Goal: Task Accomplishment & Management: Complete application form

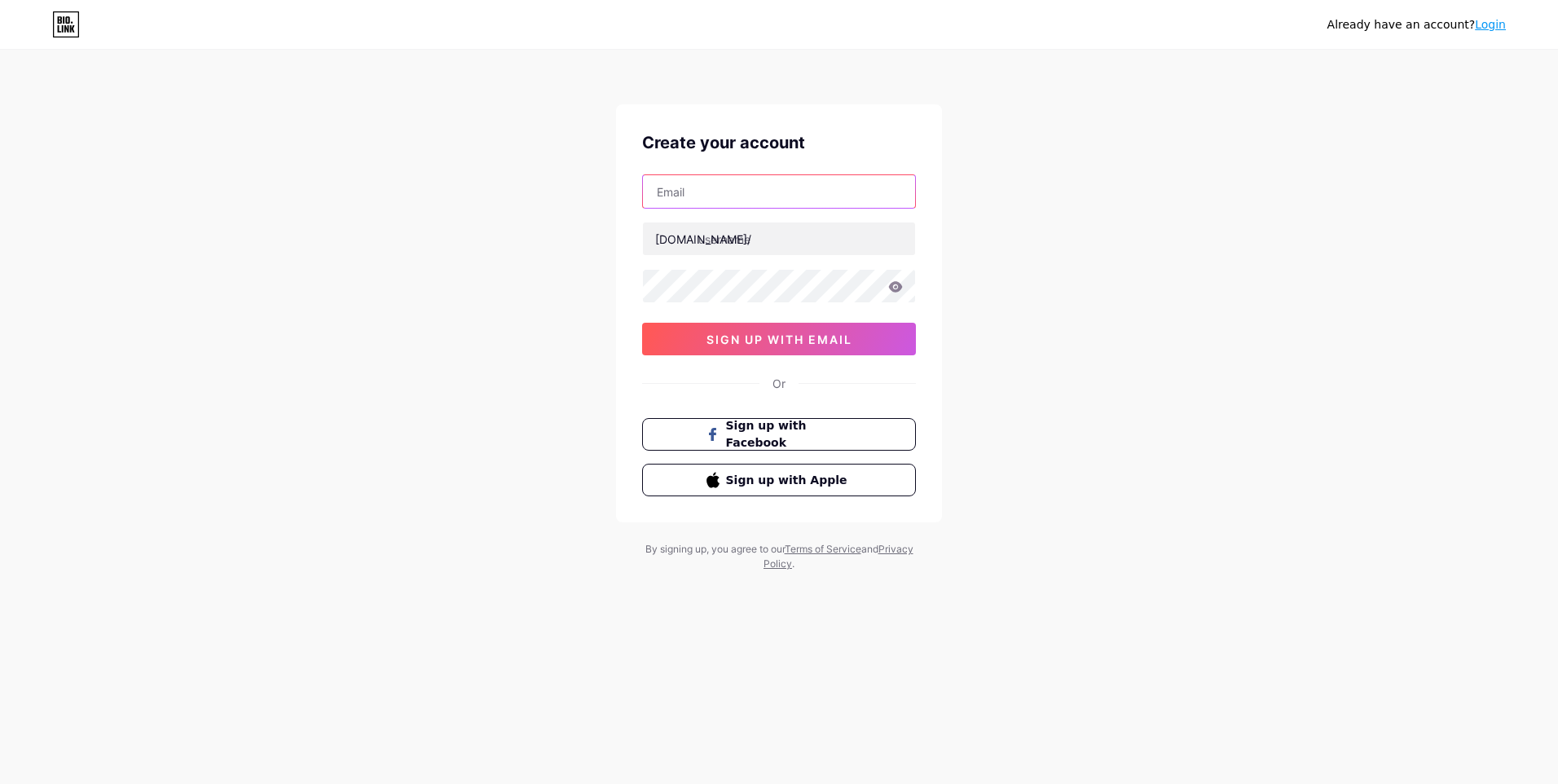
click at [702, 192] on input "text" at bounding box center [779, 191] width 272 height 33
type input "[EMAIL_ADDRESS][DOMAIN_NAME]"
type input "ratin"
drag, startPoint x: 727, startPoint y: 238, endPoint x: 696, endPoint y: 246, distance: 32.0
click at [696, 246] on div "[DOMAIN_NAME]/ ratin" at bounding box center [779, 239] width 274 height 34
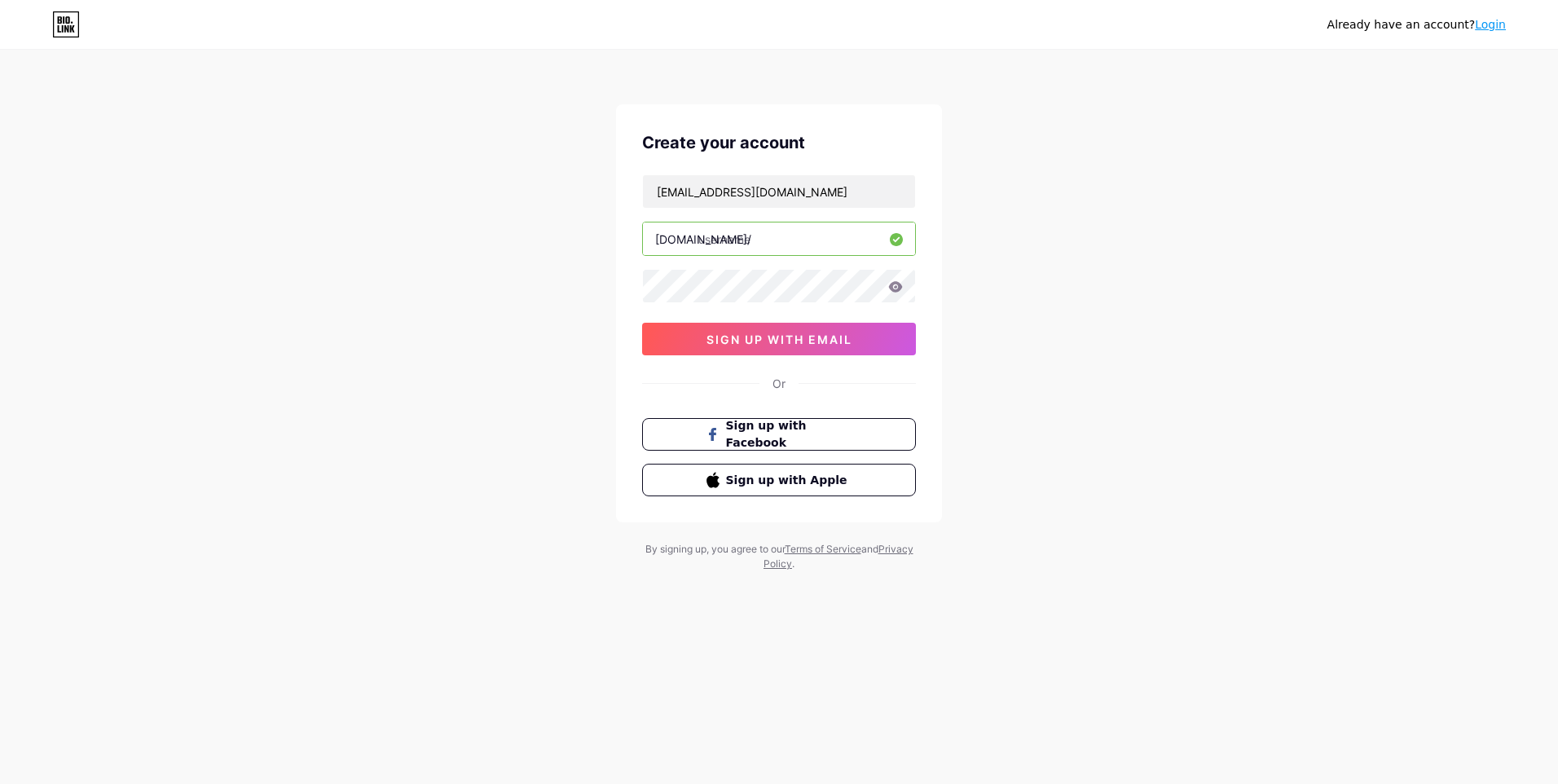
type input "t"
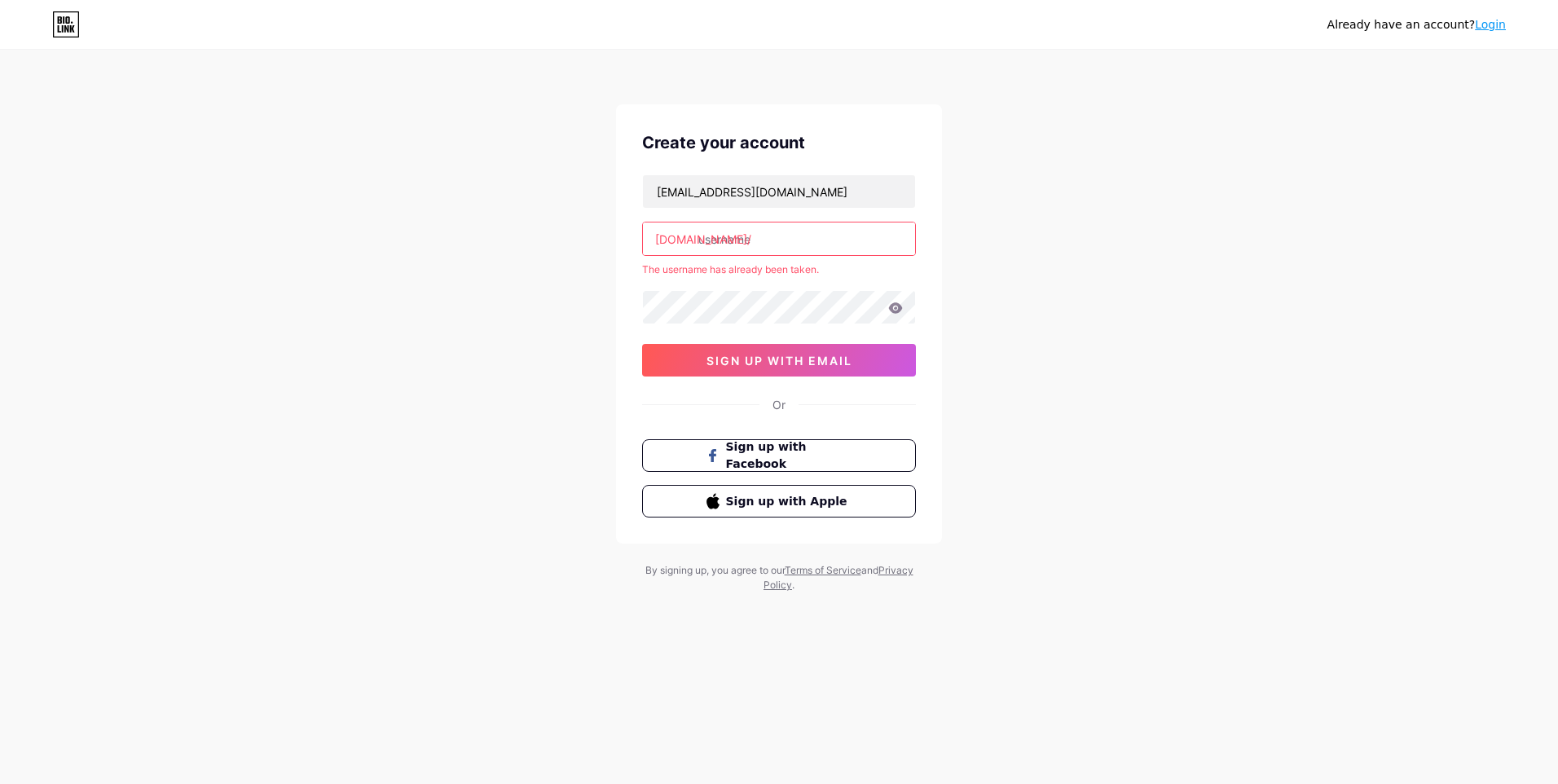
type input "t"
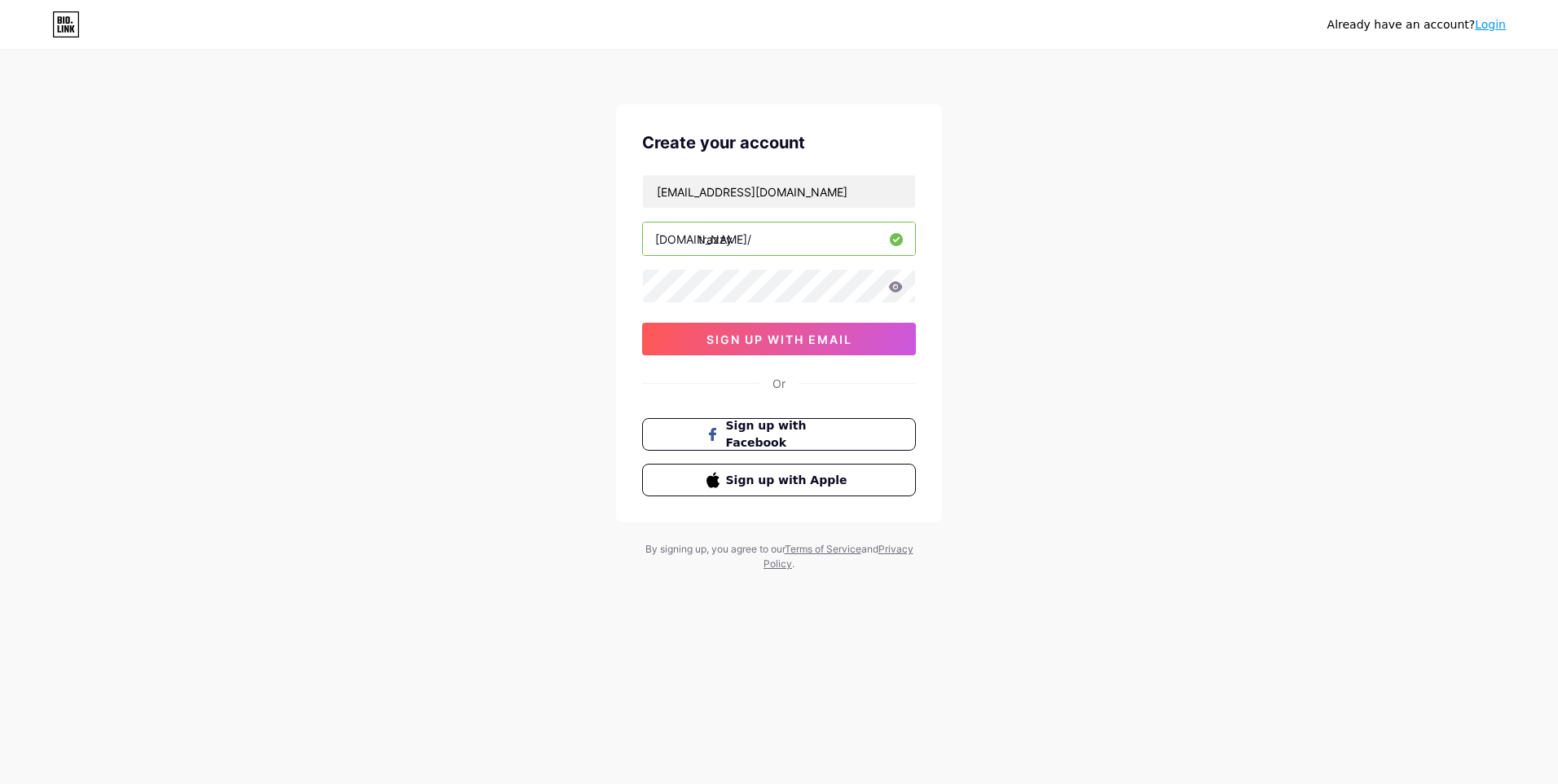
type input "trazzy"
click at [894, 283] on icon at bounding box center [896, 286] width 14 height 10
click at [794, 331] on button "sign up with email" at bounding box center [779, 339] width 274 height 33
click at [725, 334] on span "sign up with email" at bounding box center [780, 339] width 146 height 14
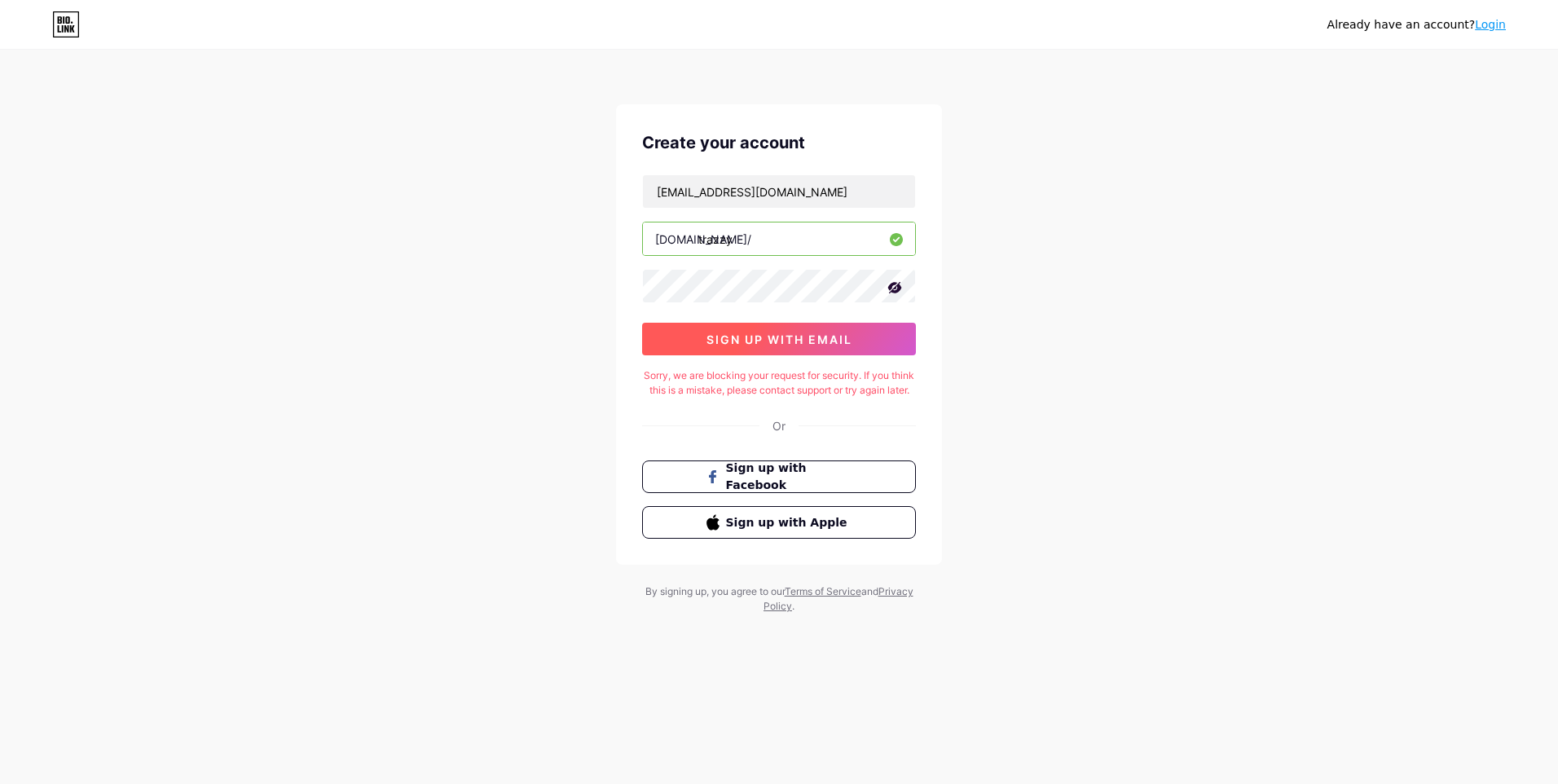
click at [746, 332] on span "sign up with email" at bounding box center [780, 339] width 146 height 14
click at [747, 332] on span "sign up with email" at bounding box center [780, 339] width 146 height 14
click at [720, 334] on span "sign up with email" at bounding box center [780, 339] width 146 height 14
click at [606, 289] on div "Already have an account? Login Create your account [EMAIL_ADDRESS][DOMAIN_NAME]…" at bounding box center [779, 332] width 1558 height 665
click at [780, 337] on span "sign up with email" at bounding box center [780, 339] width 146 height 14
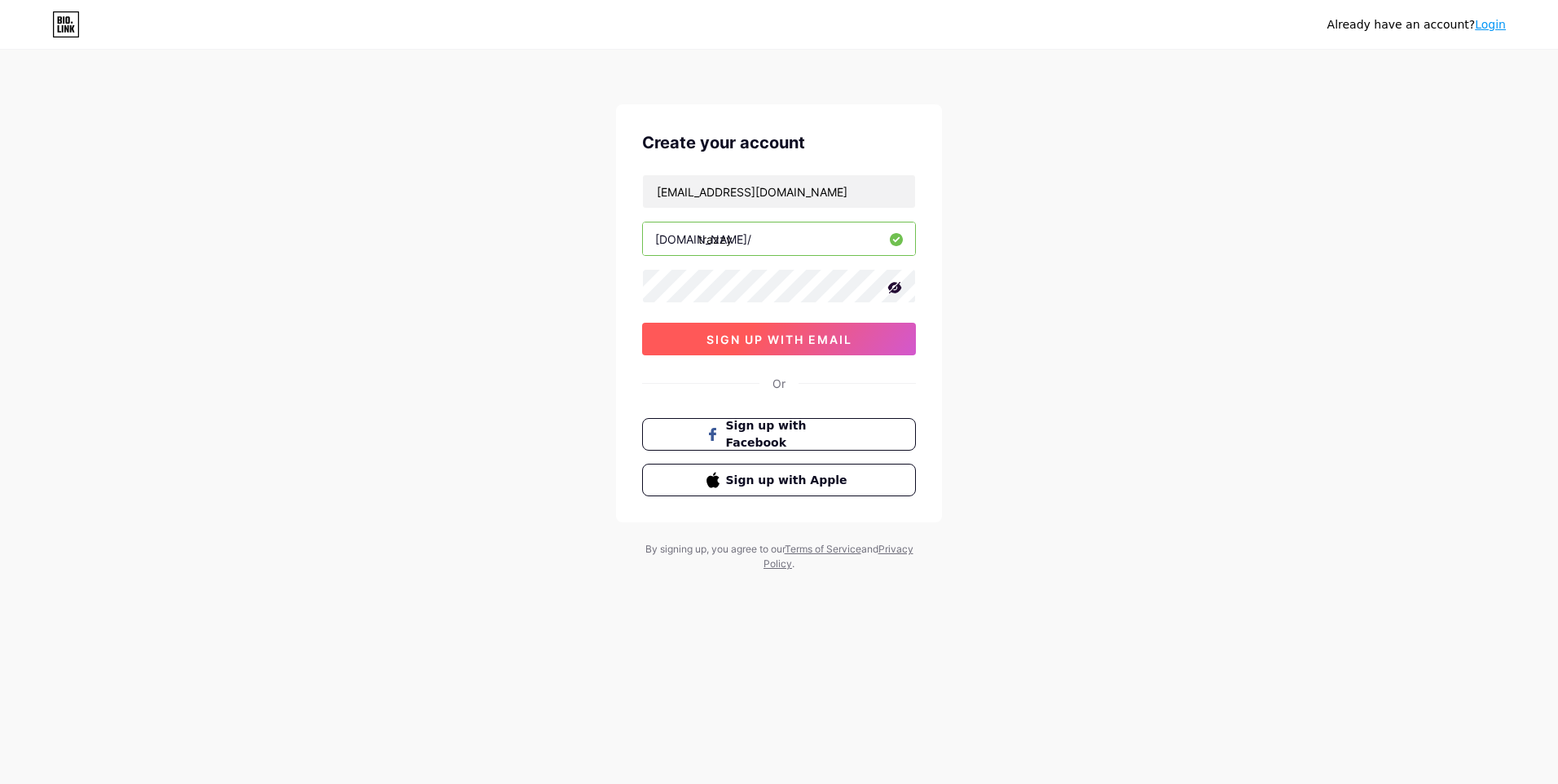
click at [752, 336] on span "sign up with email" at bounding box center [780, 339] width 146 height 14
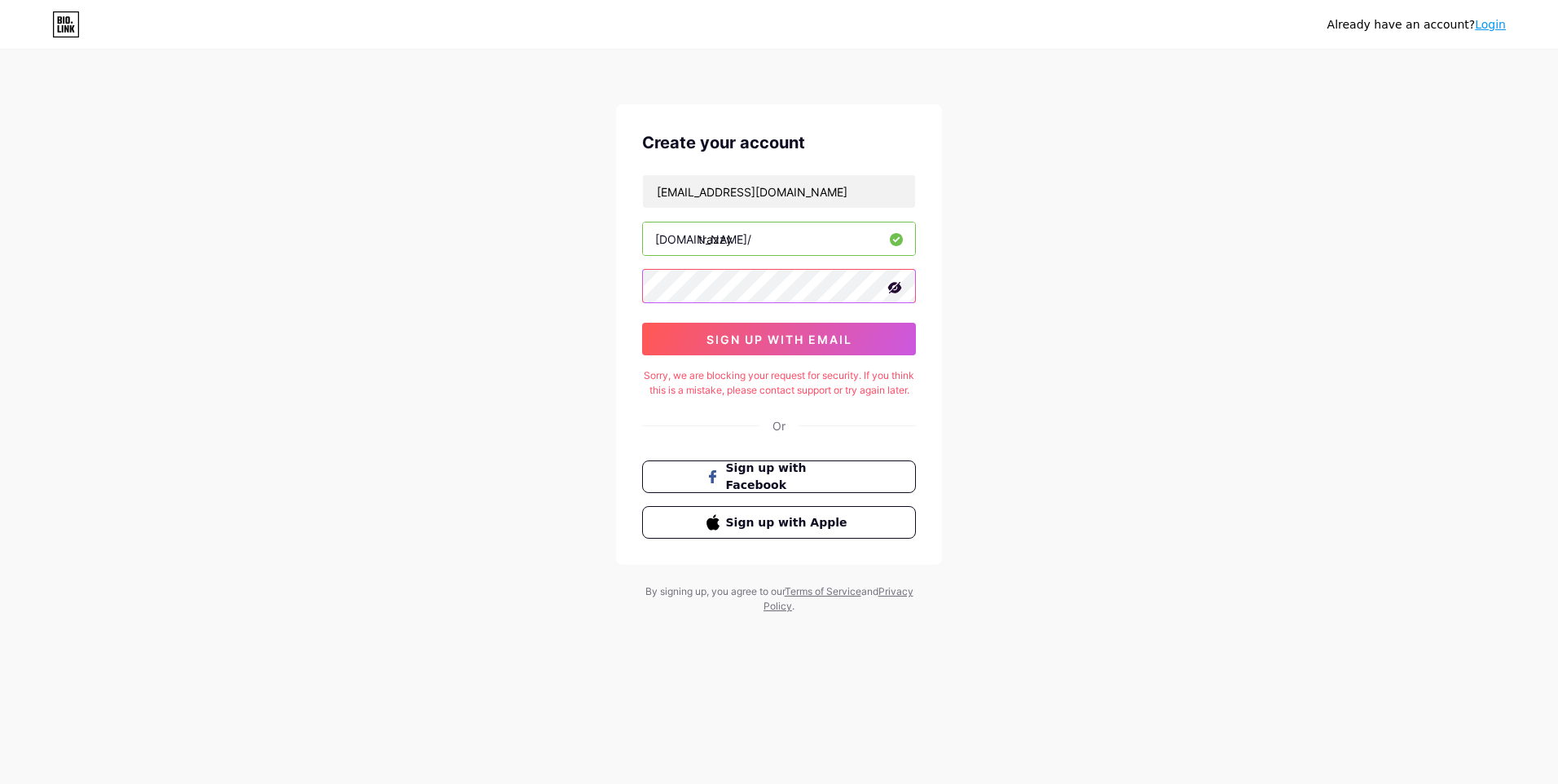
click at [598, 276] on div "Already have an account? Login Create your account [EMAIL_ADDRESS][DOMAIN_NAME]…" at bounding box center [779, 332] width 1558 height 665
click at [798, 337] on span "sign up with email" at bounding box center [780, 339] width 146 height 14
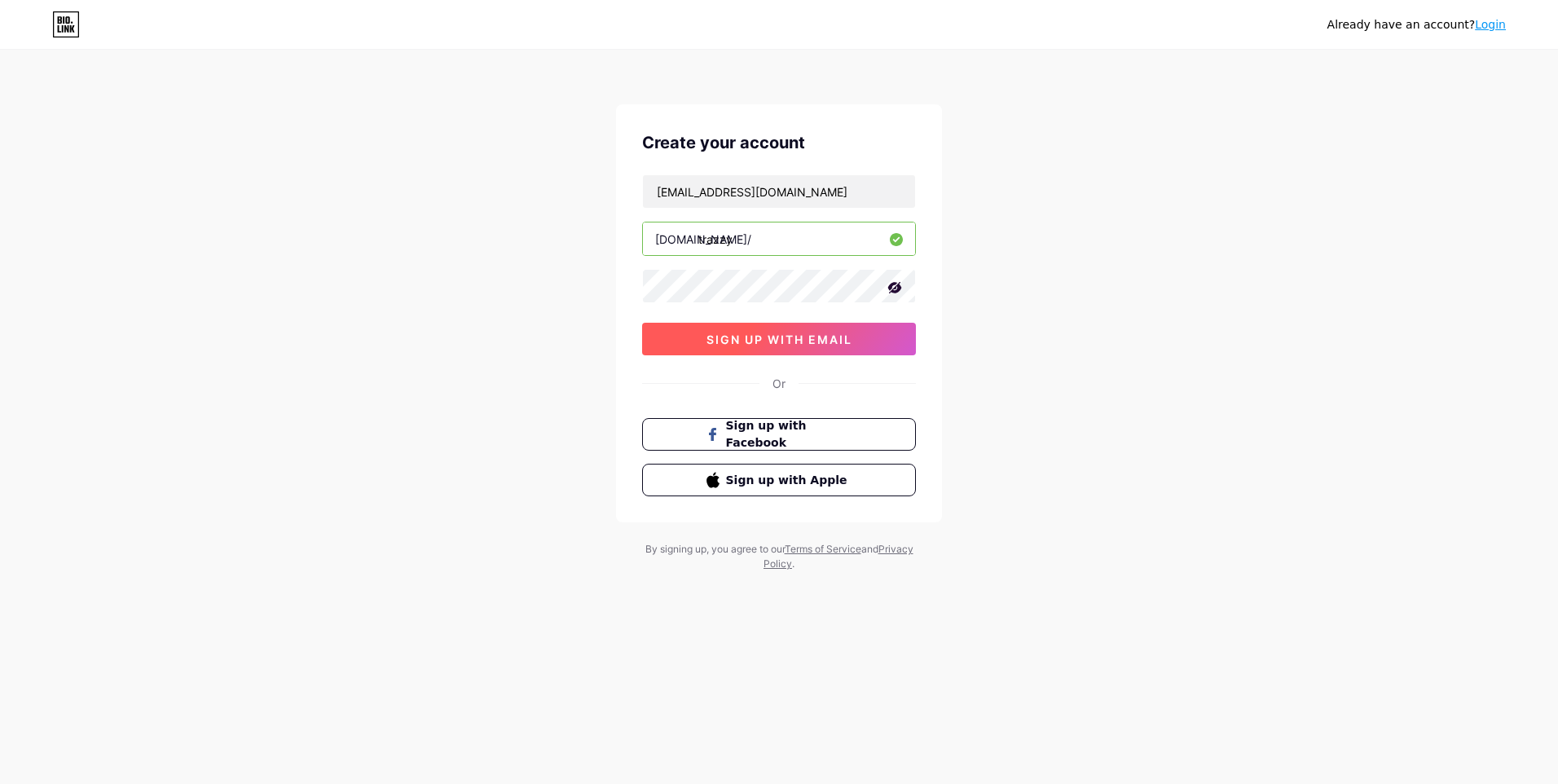
click at [829, 337] on span "sign up with email" at bounding box center [780, 339] width 146 height 14
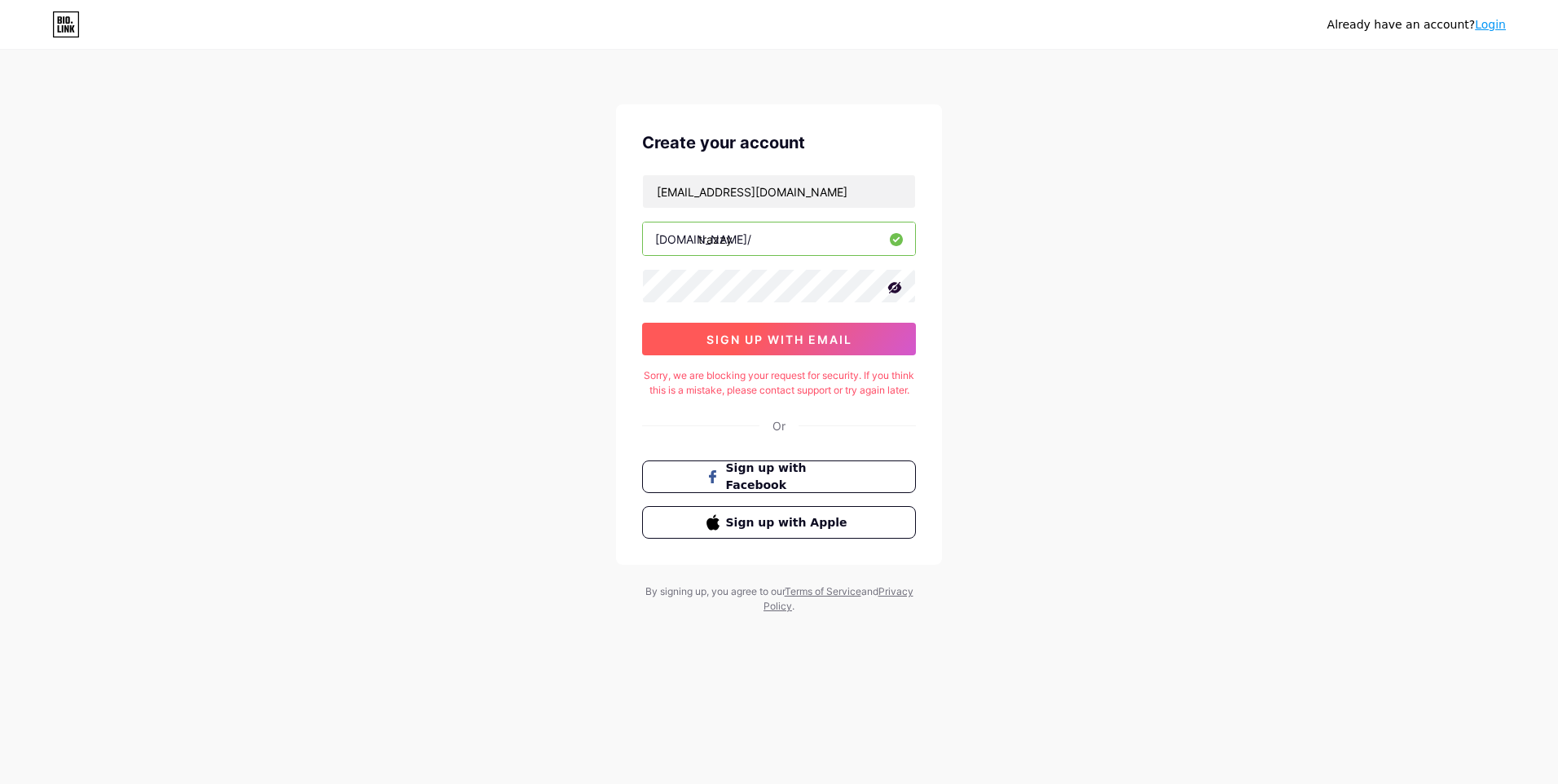
click at [811, 337] on span "sign up with email" at bounding box center [780, 339] width 146 height 14
click at [787, 337] on span "sign up with email" at bounding box center [780, 339] width 146 height 14
click at [734, 337] on span "sign up with email" at bounding box center [780, 339] width 146 height 14
click at [895, 283] on icon at bounding box center [895, 287] width 14 height 11
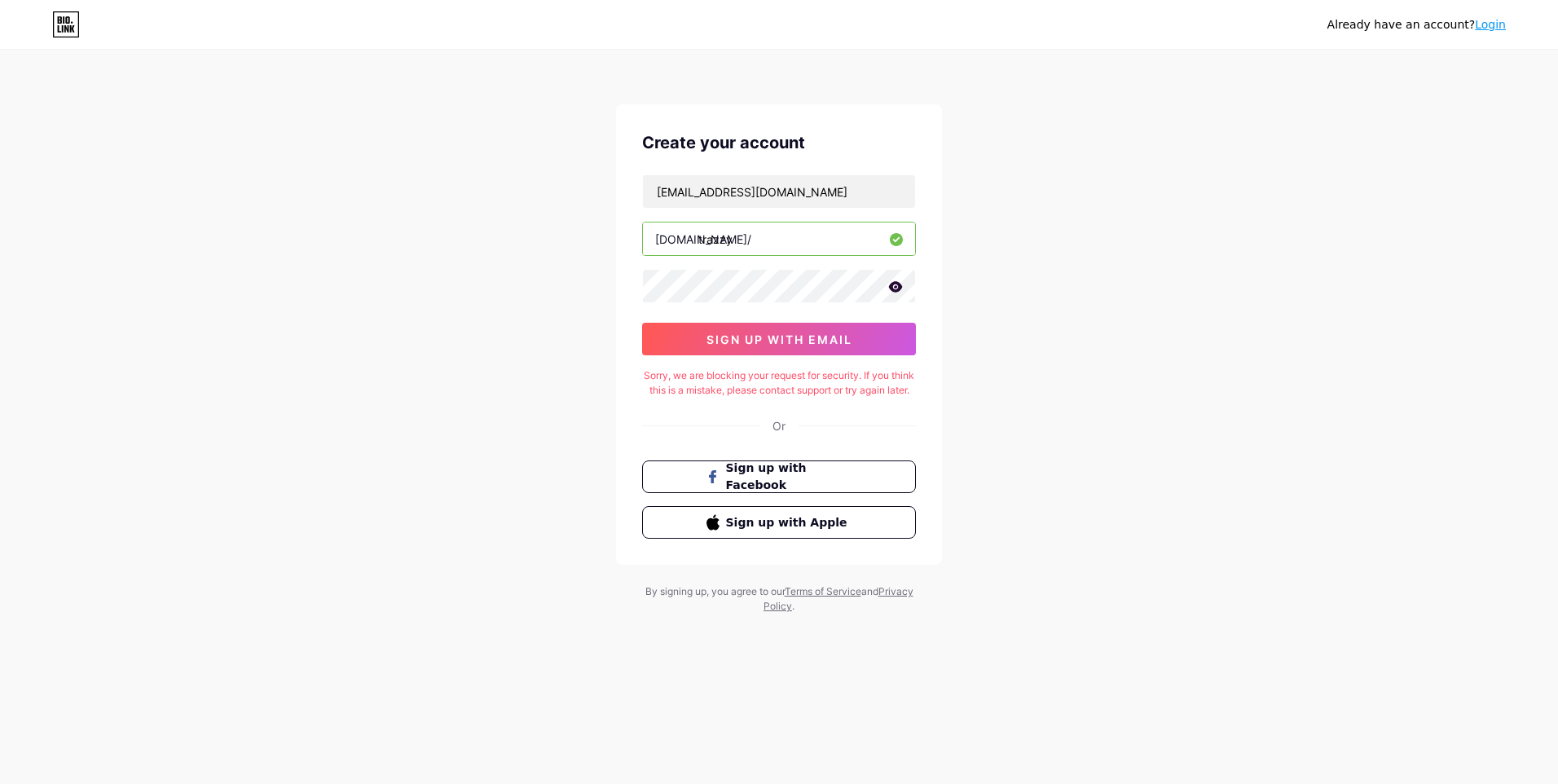
click at [898, 288] on icon at bounding box center [895, 286] width 15 height 11
click at [587, 296] on div "Already have an account? Login Create your account [EMAIL_ADDRESS][DOMAIN_NAME]…" at bounding box center [779, 332] width 1558 height 665
click at [694, 337] on button "sign up with email" at bounding box center [779, 339] width 274 height 33
click at [698, 333] on button "sign up with email" at bounding box center [779, 339] width 274 height 33
click at [777, 435] on div "Or" at bounding box center [778, 426] width 13 height 17
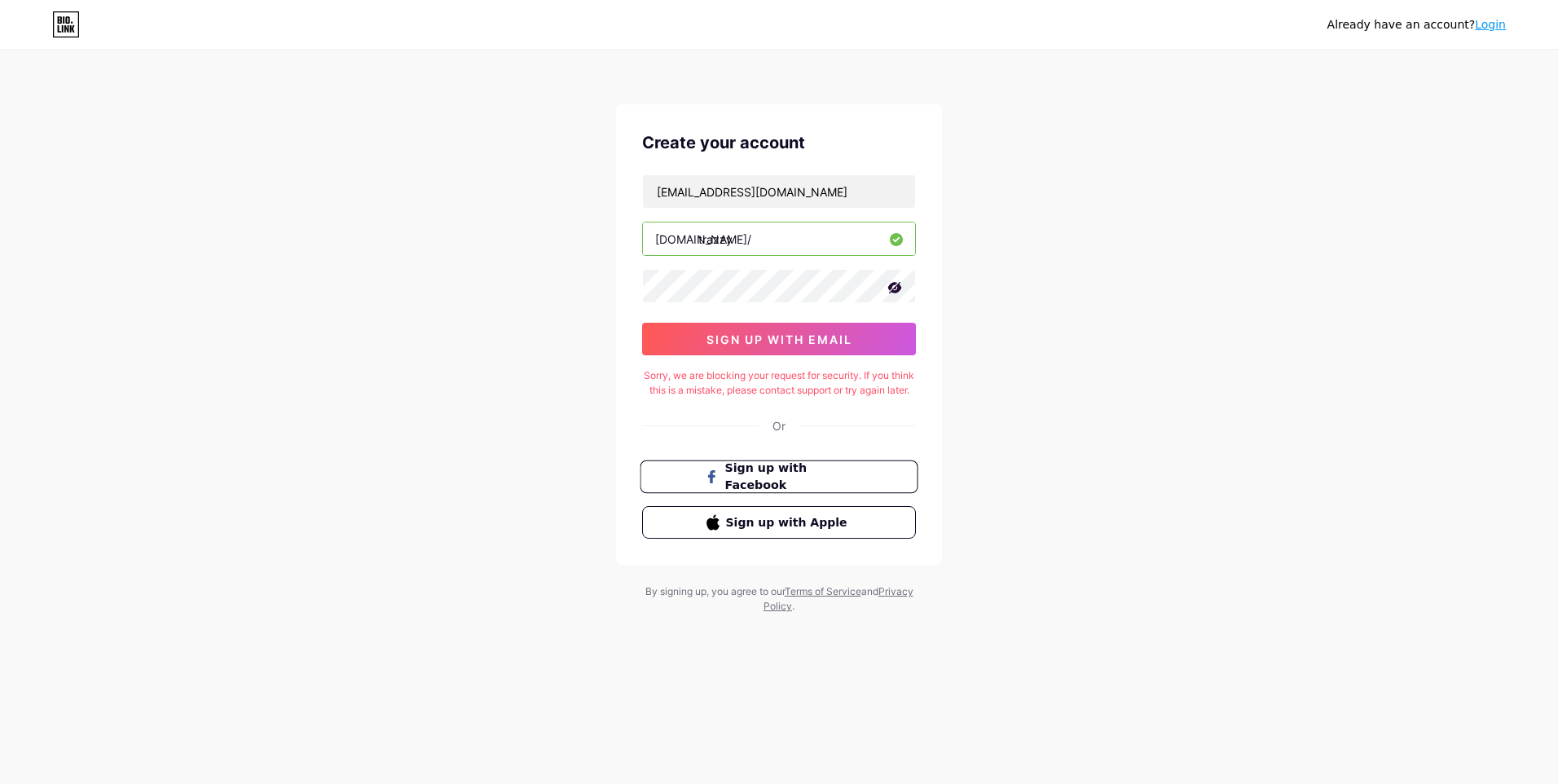
click at [749, 487] on span "Sign up with Facebook" at bounding box center [788, 477] width 128 height 35
